Goal: Information Seeking & Learning: Learn about a topic

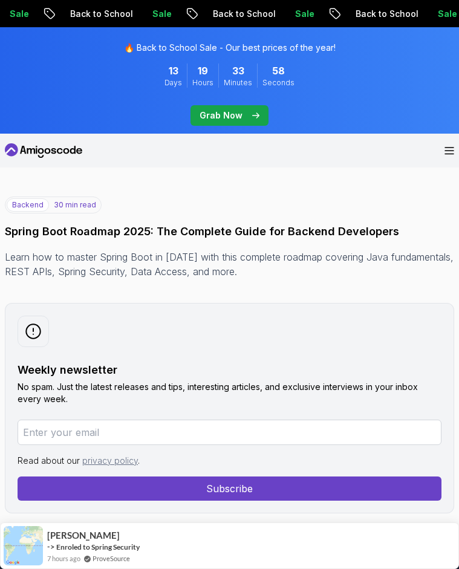
scroll to position [1135, 0]
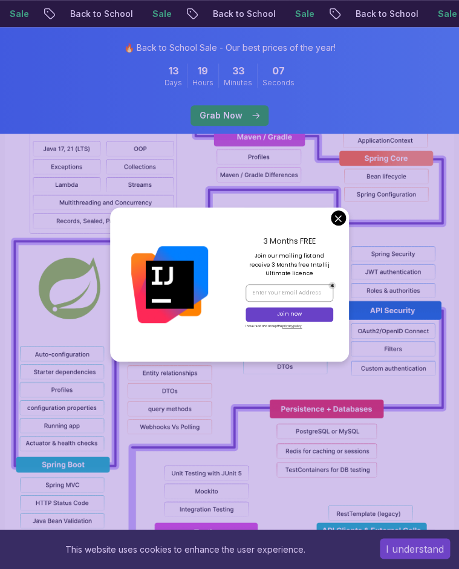
click at [336, 226] on div "3 Months FREE Join our mailing list and receive 3 Months free Intellij Ultimate…" at bounding box center [290, 284] width 120 height 155
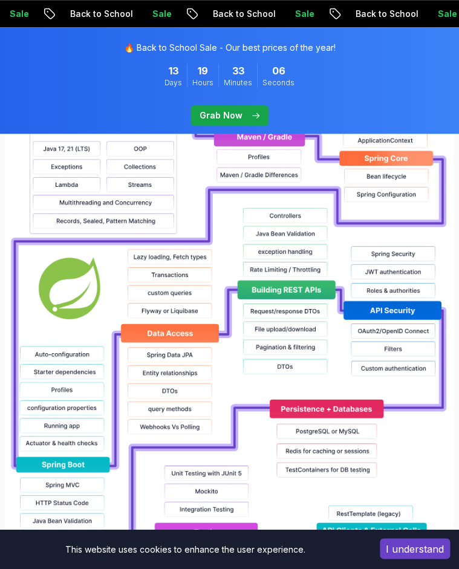
drag, startPoint x: 336, startPoint y: 220, endPoint x: -233, endPoint y: 181, distance: 570.0
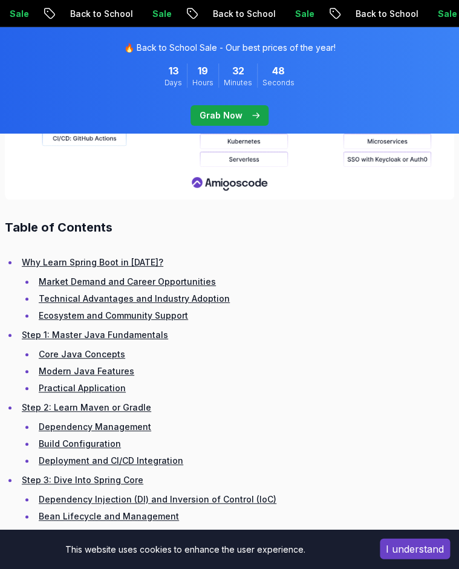
scroll to position [1658, 0]
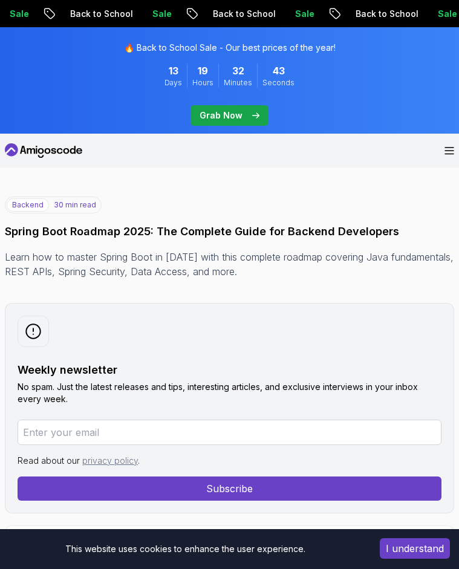
scroll to position [2780, 0]
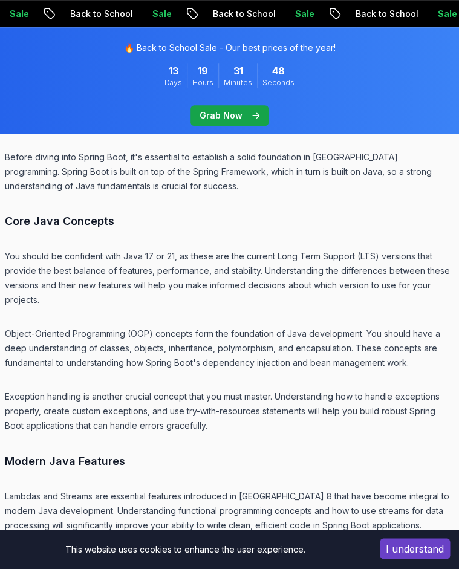
scroll to position [3891, 0]
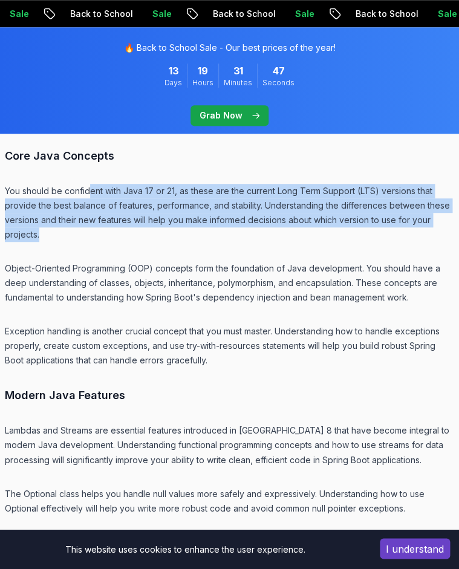
drag, startPoint x: 116, startPoint y: 247, endPoint x: 88, endPoint y: 203, distance: 52.2
click at [88, 195] on p "You should be confident with Java 17 or 21, as these are the current Long Term …" at bounding box center [229, 213] width 449 height 58
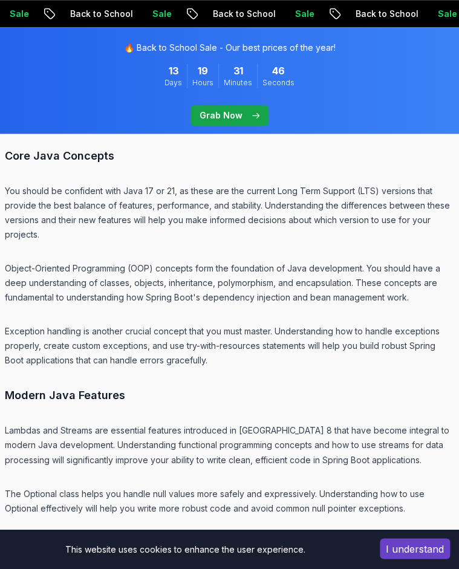
click at [97, 238] on p "You should be confident with Java 17 or 21, as these are the current Long Term …" at bounding box center [229, 213] width 449 height 58
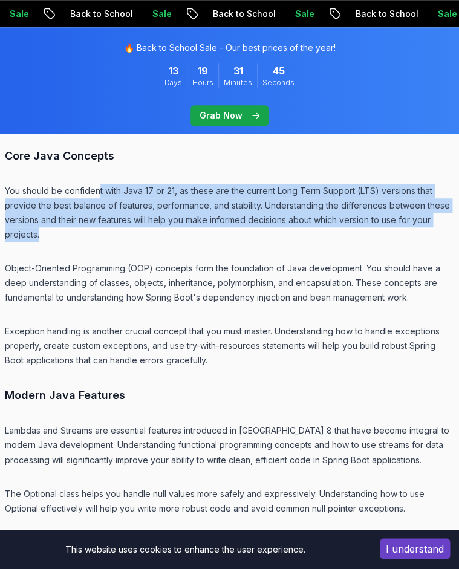
drag, startPoint x: 99, startPoint y: 250, endPoint x: 98, endPoint y: 237, distance: 13.4
click at [98, 203] on p "You should be confident with Java 17 or 21, as these are the current Long Term …" at bounding box center [229, 213] width 449 height 58
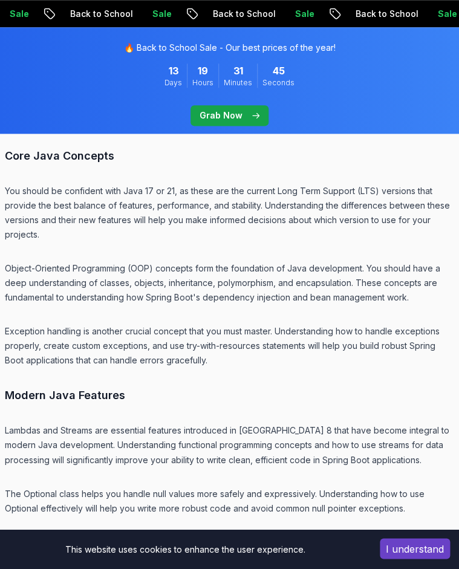
click at [98, 240] on p "You should be confident with Java 17 or 21, as these are the current Long Term …" at bounding box center [229, 213] width 449 height 58
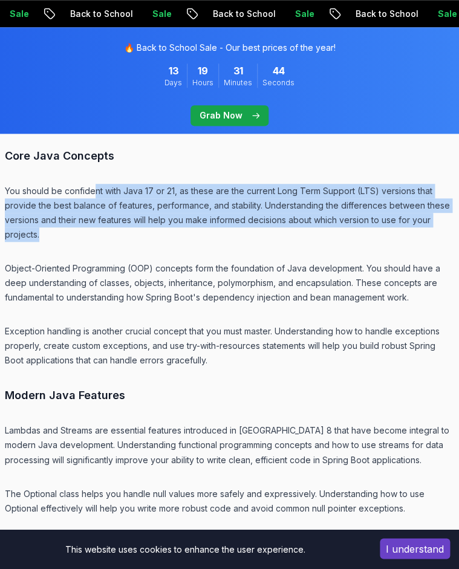
click at [96, 198] on p "You should be confident with Java 17 or 21, as these are the current Long Term …" at bounding box center [229, 213] width 449 height 58
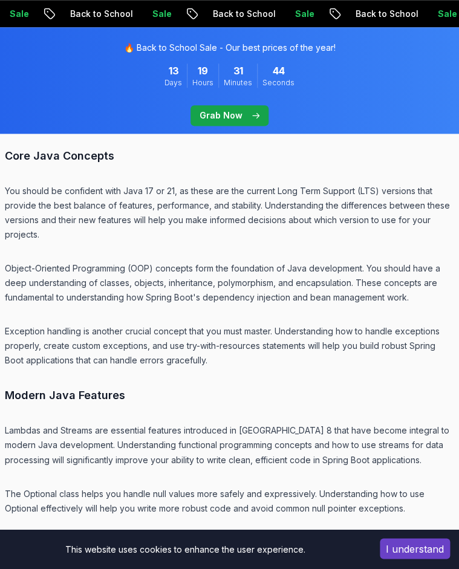
click at [103, 242] on p "You should be confident with Java 17 or 21, as these are the current Long Term …" at bounding box center [229, 213] width 449 height 58
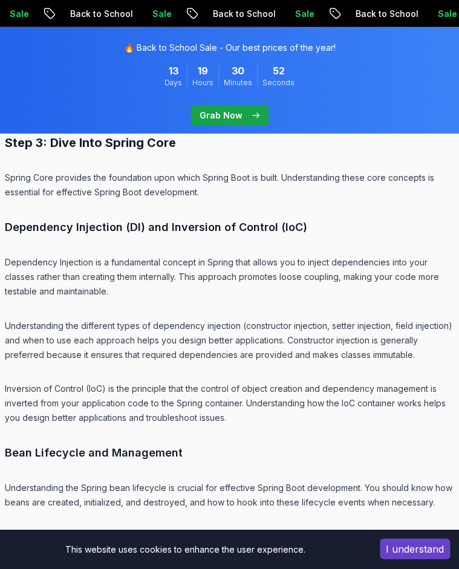
scroll to position [5198, 0]
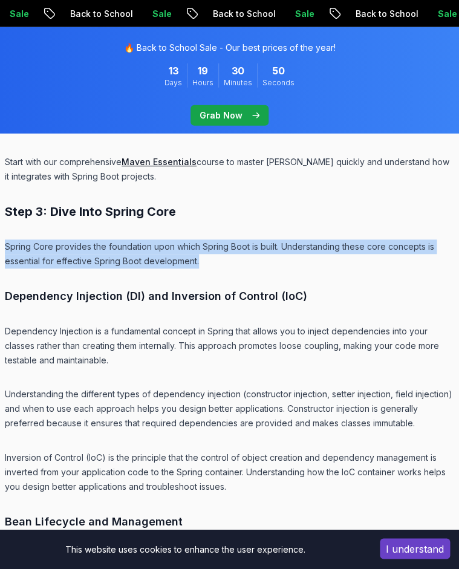
drag, startPoint x: 211, startPoint y: 257, endPoint x: 202, endPoint y: 235, distance: 23.4
click at [203, 256] on p "Spring Core provides the foundation upon which Spring Boot is built. Understand…" at bounding box center [229, 254] width 449 height 29
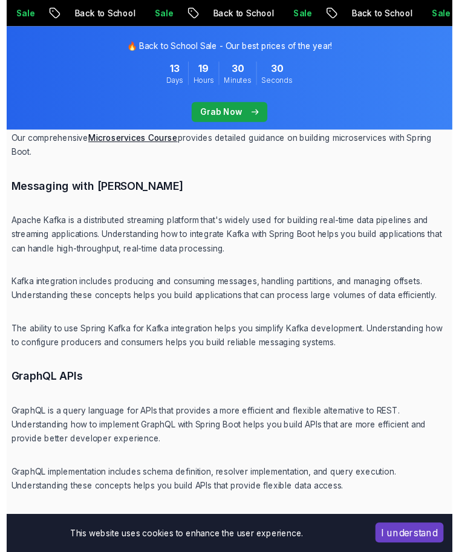
scroll to position [12058, 0]
